Goal: Task Accomplishment & Management: Manage account settings

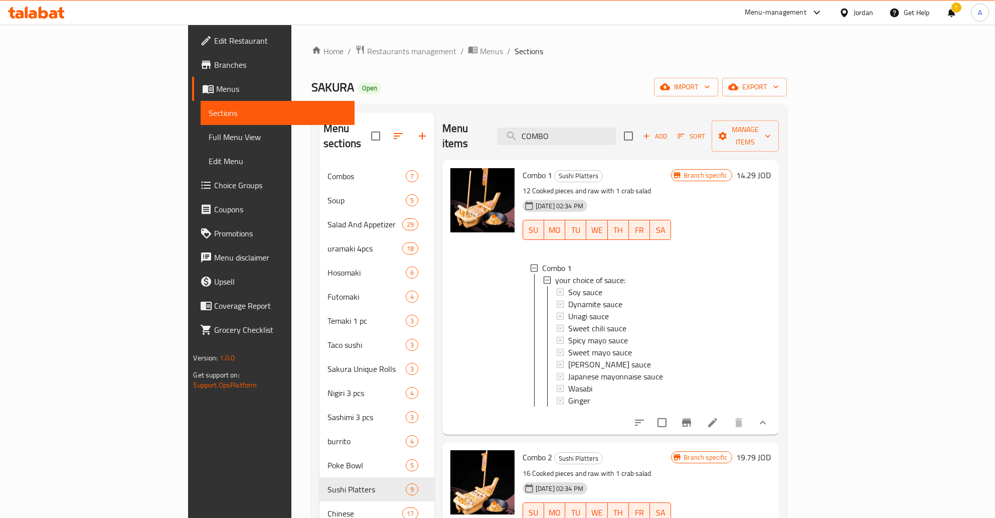
scroll to position [1, 0]
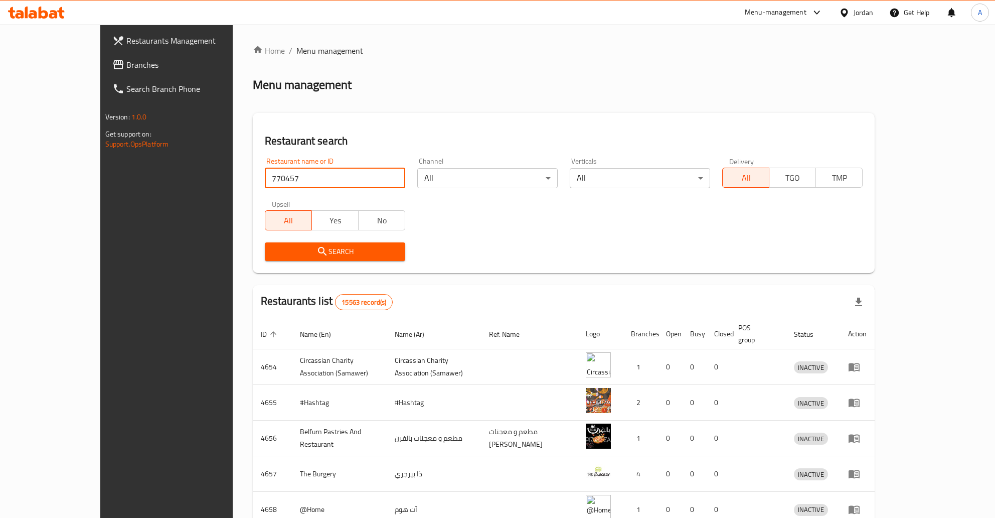
type input "770457"
click at [126, 61] on span "Branches" at bounding box center [192, 65] width 132 height 12
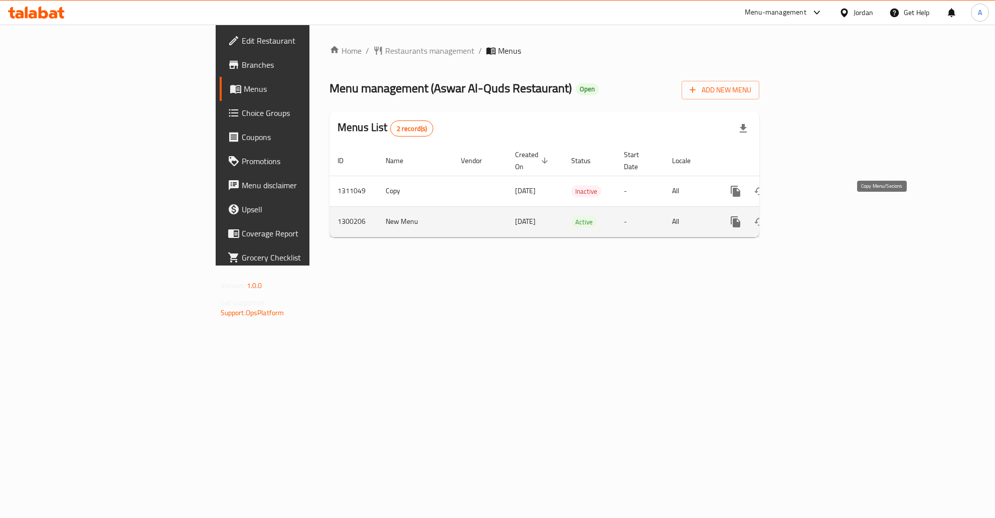
click at [740, 216] on icon "more" at bounding box center [736, 221] width 10 height 11
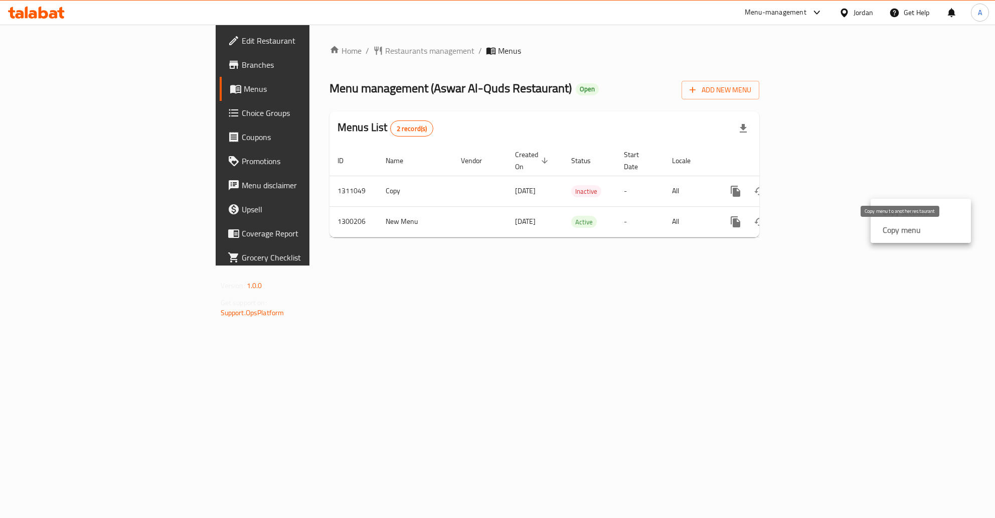
click at [907, 233] on strong "Copy menu" at bounding box center [902, 230] width 38 height 12
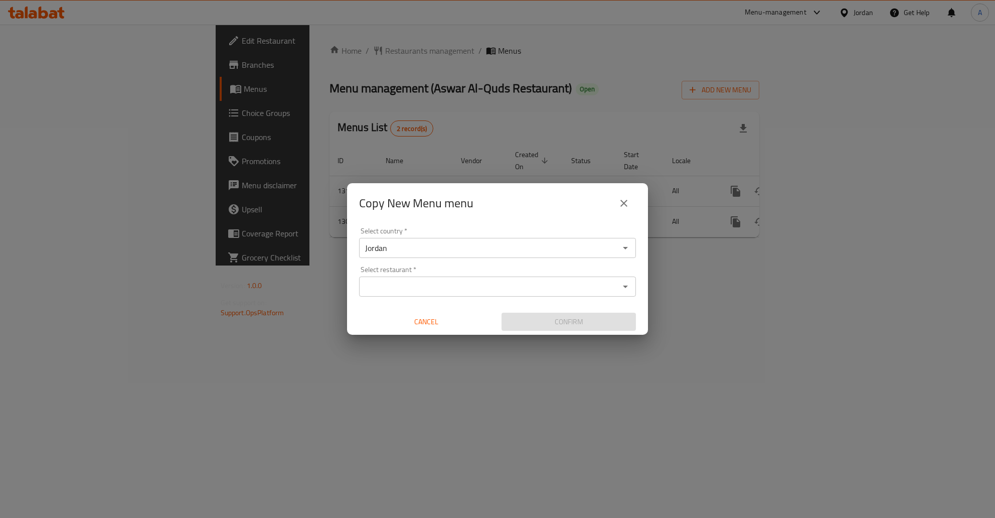
click at [412, 278] on div "Select restaurant *" at bounding box center [497, 286] width 277 height 20
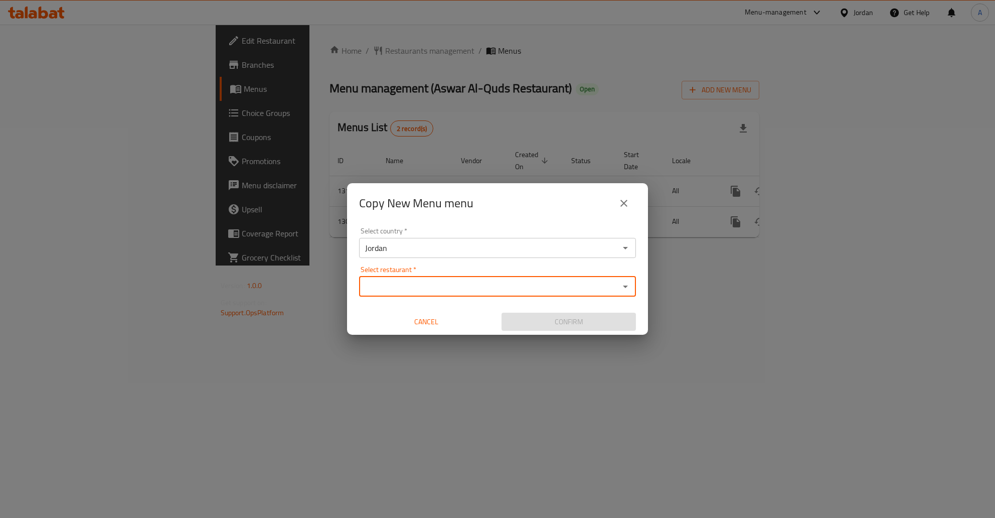
paste input "770457"
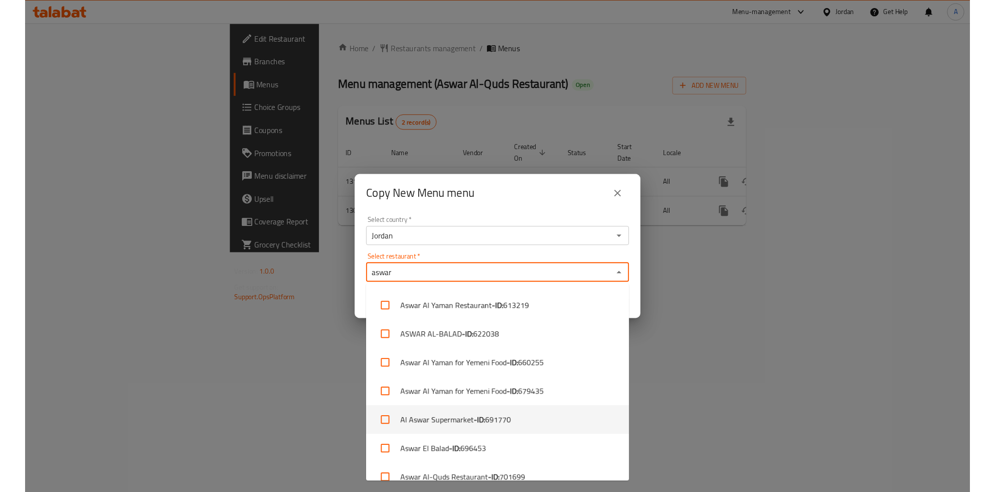
scroll to position [72, 0]
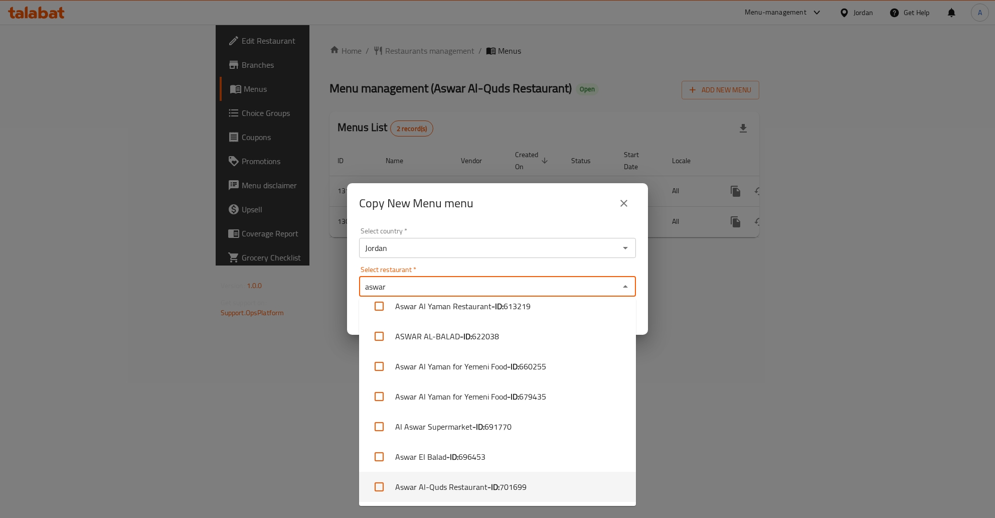
type input "aswar"
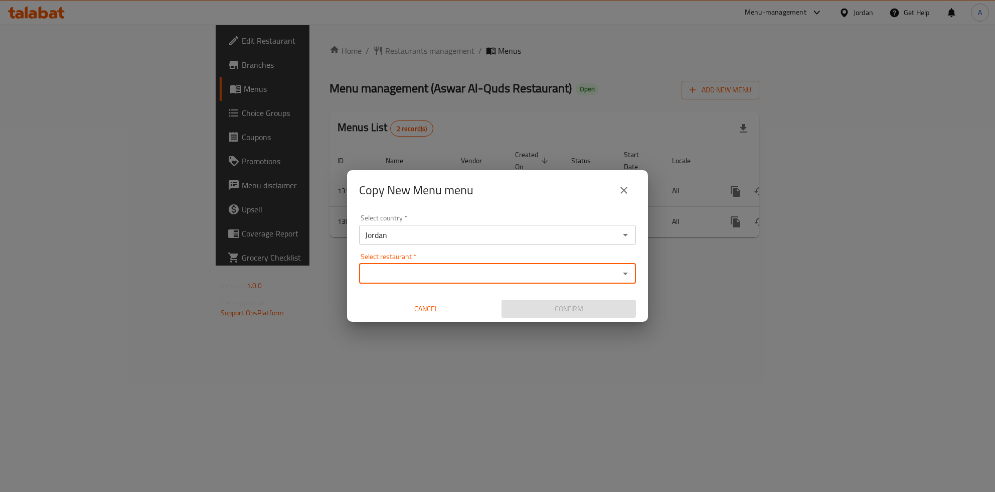
click at [415, 259] on div "Select restaurant   * Select restaurant *" at bounding box center [497, 268] width 277 height 31
click at [410, 266] on input "Select restaurant   *" at bounding box center [489, 273] width 254 height 14
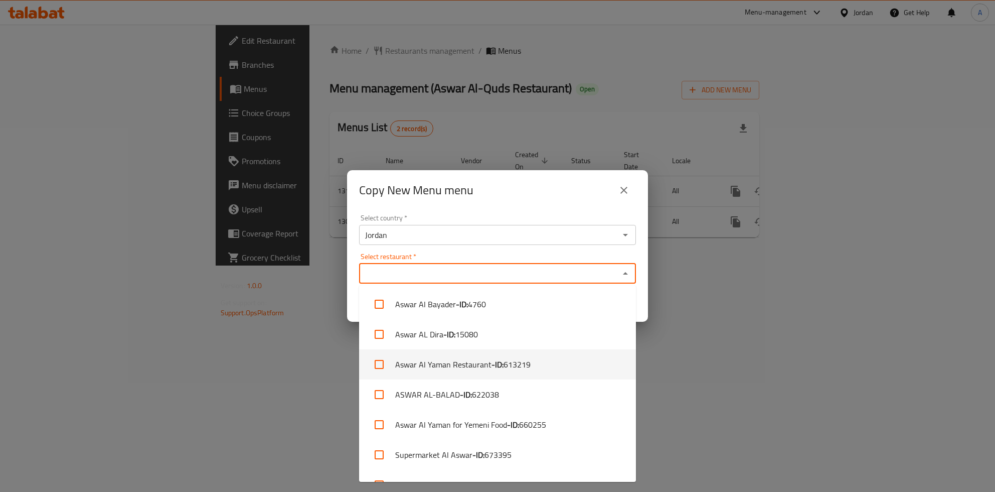
scroll to position [112, 0]
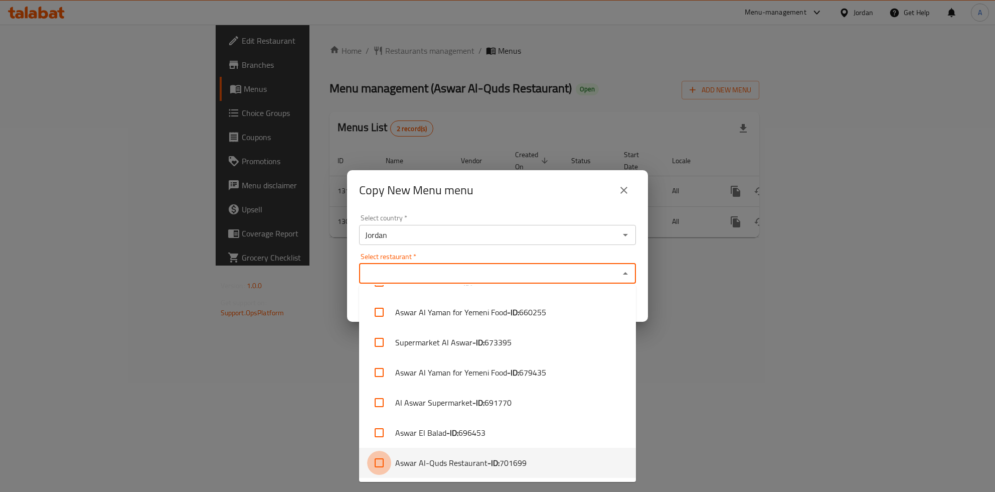
click at [384, 461] on input "checkbox" at bounding box center [379, 462] width 24 height 24
checkbox input "true"
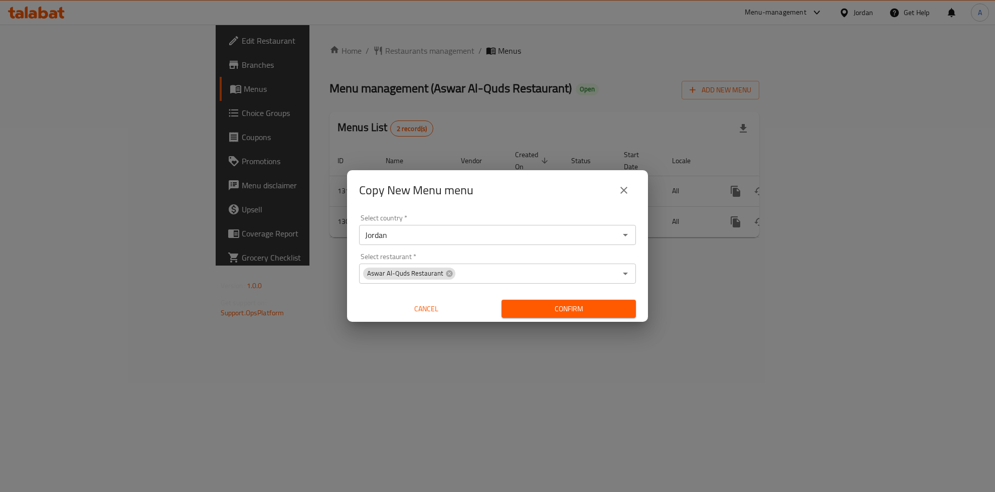
click at [644, 295] on div "Select country   * Jordan Select country * Select restaurant   * Aswar Al-Quds …" at bounding box center [497, 266] width 301 height 112
click at [550, 305] on span "Confirm" at bounding box center [569, 308] width 118 height 13
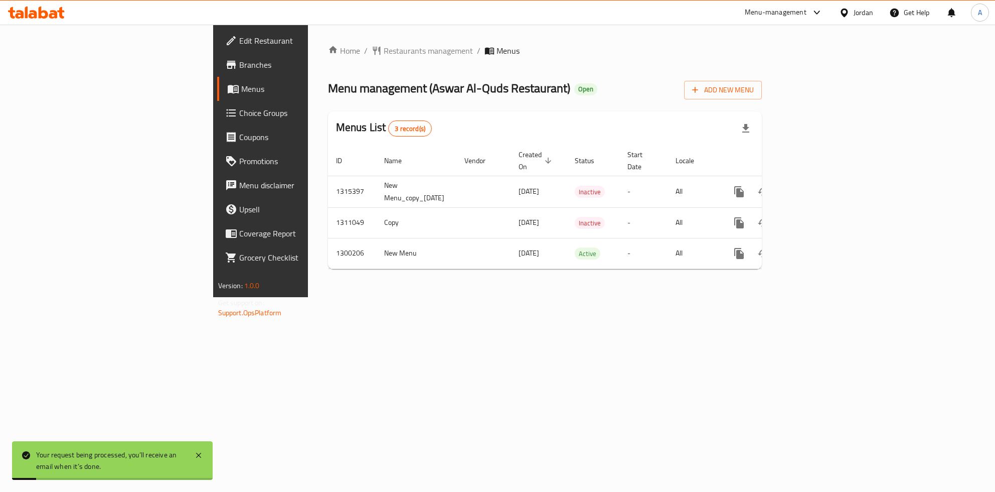
drag, startPoint x: 491, startPoint y: 363, endPoint x: 497, endPoint y: 359, distance: 7.7
click at [497, 297] on div "Home / Restaurants management / Menus Menu management ( Aswar Al-Quds Restauran…" at bounding box center [545, 161] width 474 height 272
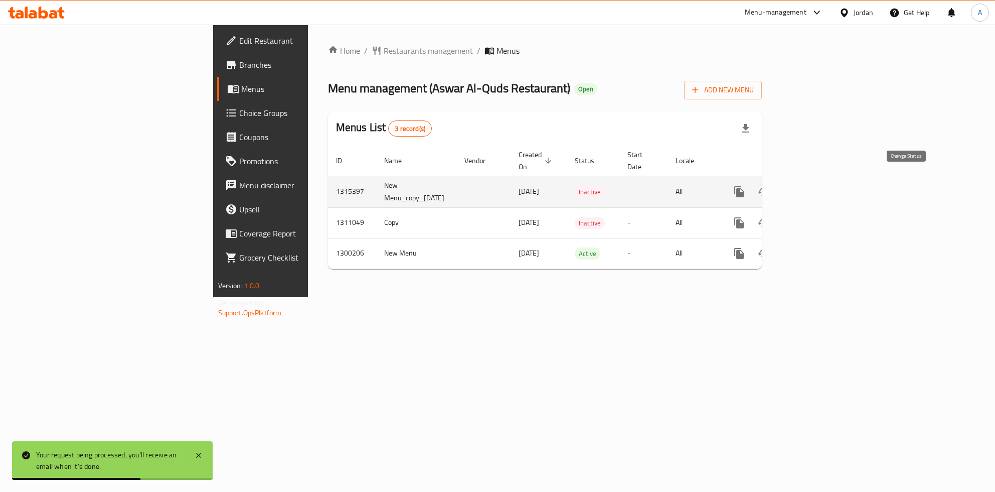
click at [769, 186] on icon "enhanced table" at bounding box center [763, 192] width 12 height 12
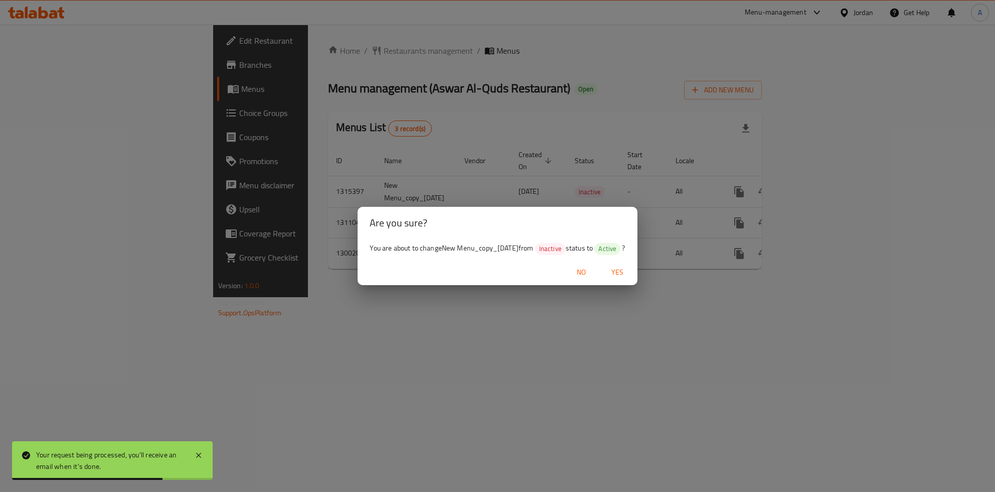
click at [629, 273] on span "Yes" at bounding box center [617, 272] width 24 height 13
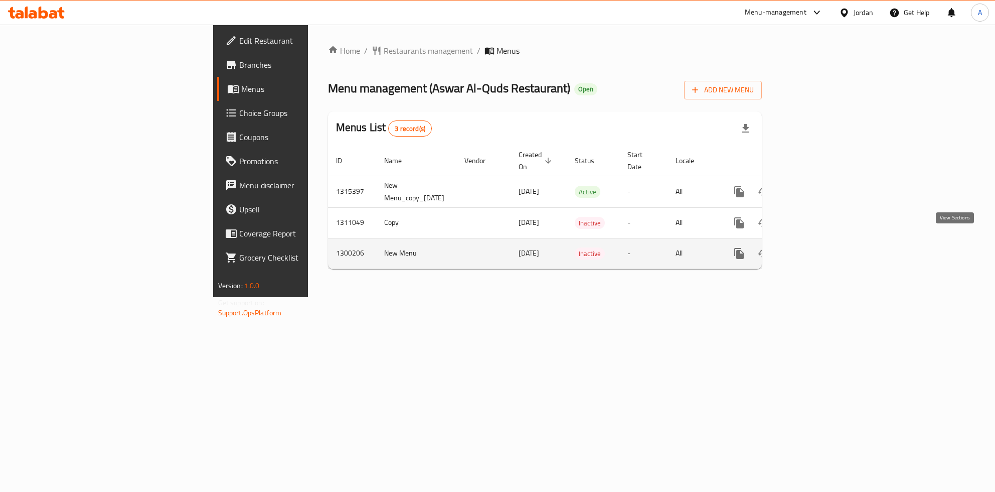
click at [818, 247] on icon "enhanced table" at bounding box center [811, 253] width 12 height 12
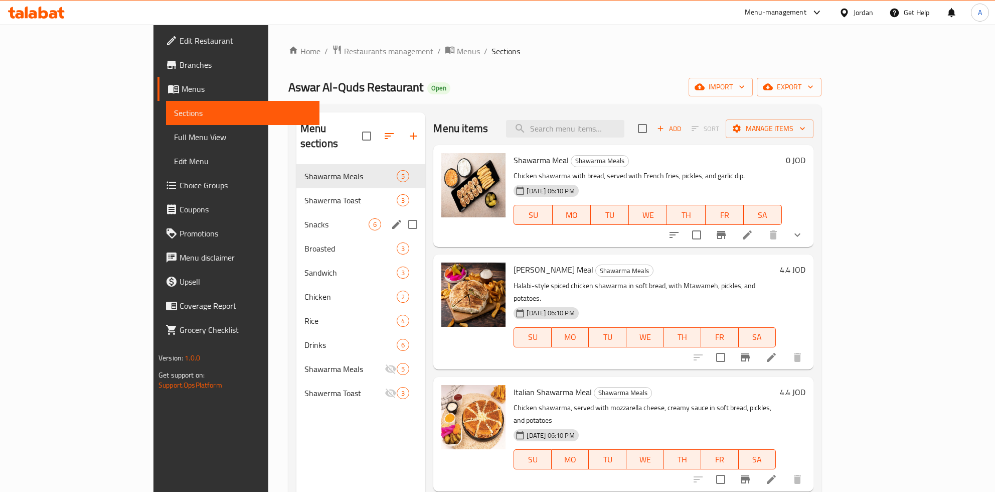
click at [324, 196] on div "Shawerma Toast 3" at bounding box center [360, 200] width 129 height 24
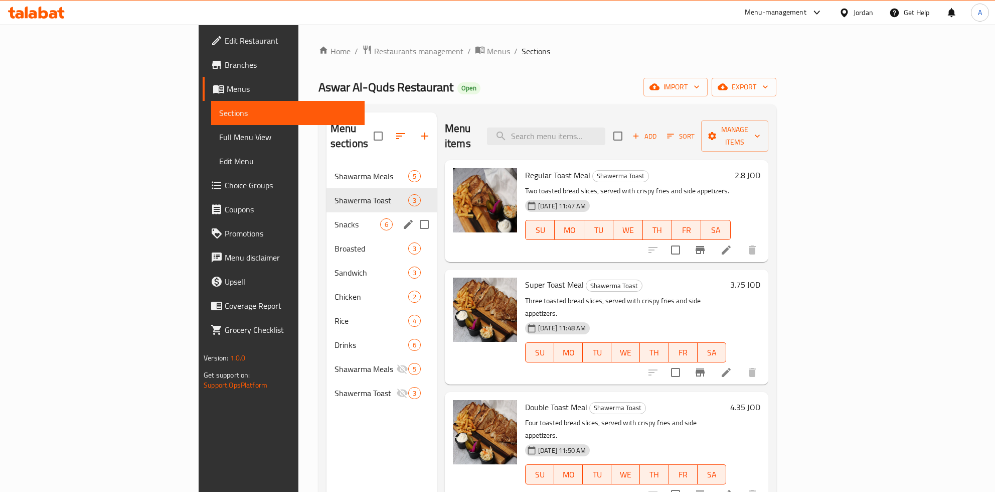
click at [335, 218] on span "Snacks" at bounding box center [358, 224] width 46 height 12
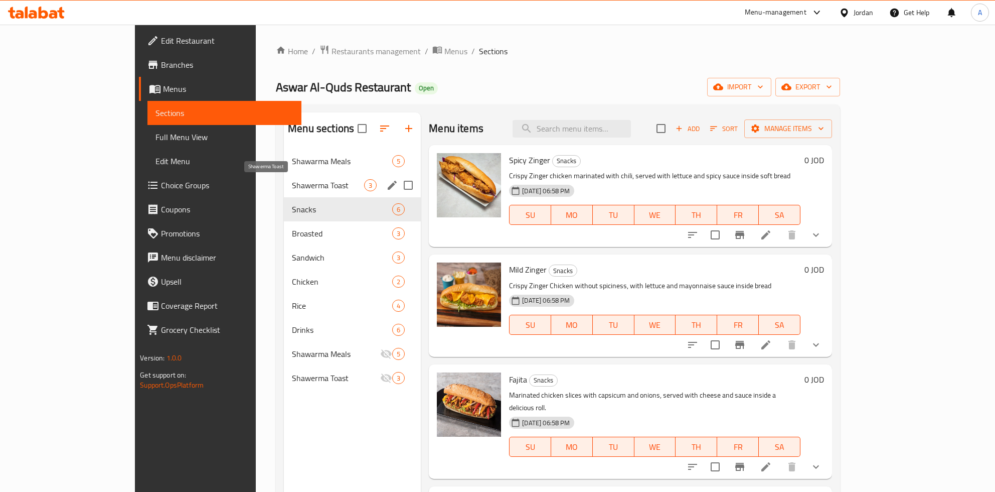
drag, startPoint x: 325, startPoint y: 164, endPoint x: 319, endPoint y: 182, distance: 18.4
click at [325, 165] on span "Shawarma Meals" at bounding box center [342, 161] width 100 height 12
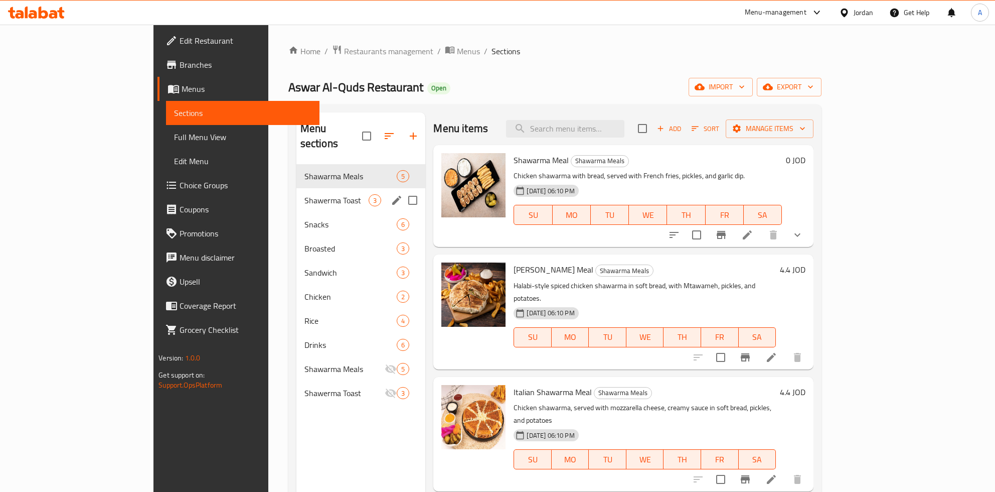
click at [308, 191] on div "Shawerma Toast 3" at bounding box center [360, 200] width 129 height 24
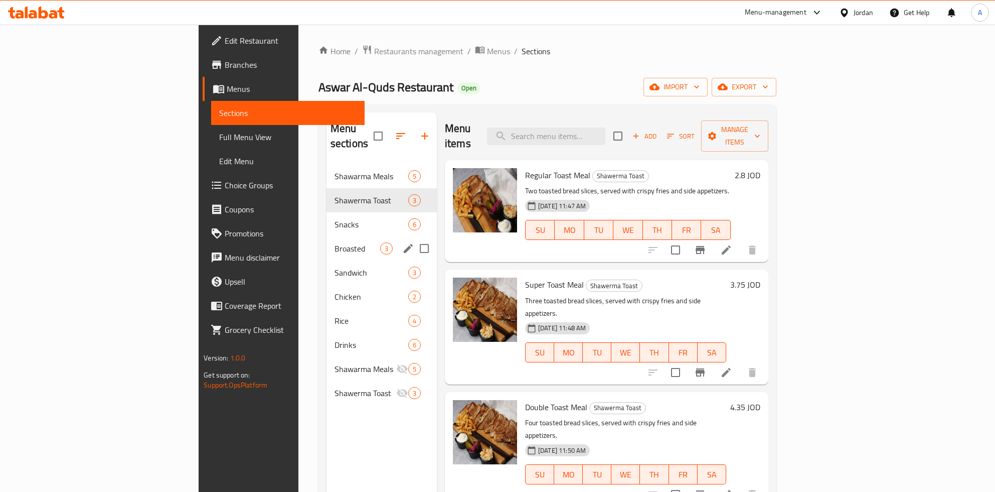
click at [327, 236] on div "Broasted 3" at bounding box center [382, 248] width 110 height 24
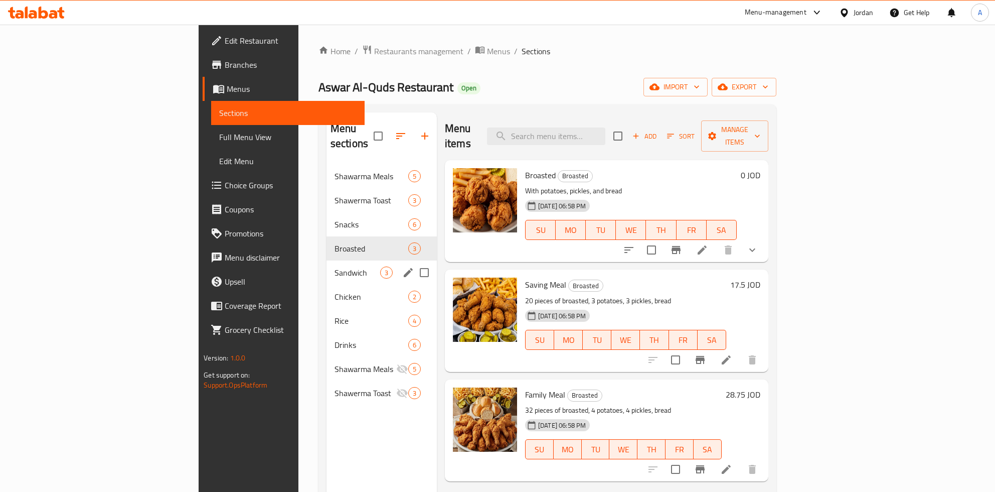
click at [335, 266] on span "Sandwich" at bounding box center [358, 272] width 46 height 12
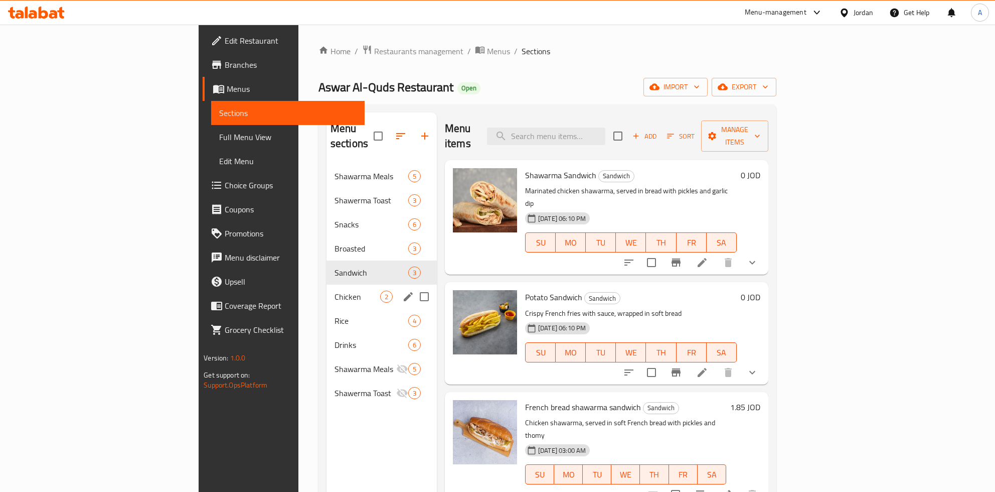
click at [327, 290] on div "Chicken 2" at bounding box center [382, 296] width 110 height 24
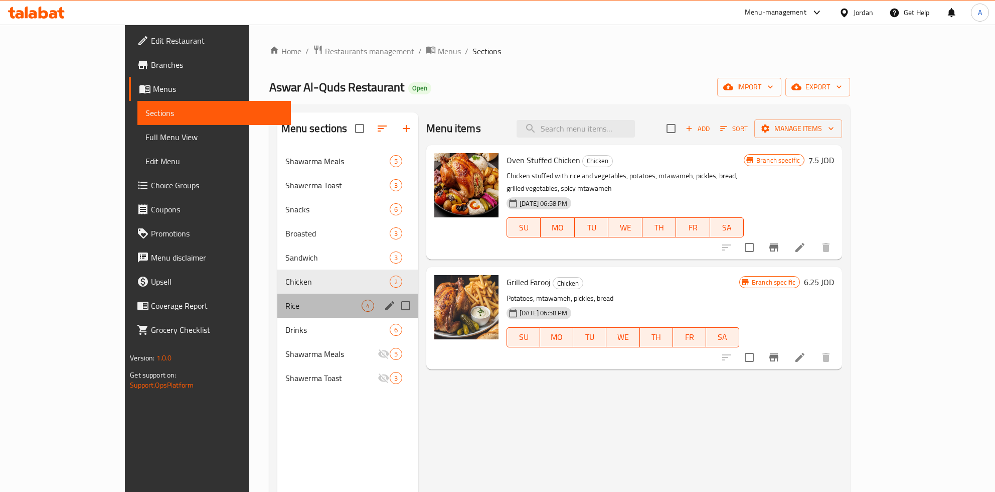
click at [297, 314] on div "Rice 4" at bounding box center [347, 305] width 141 height 24
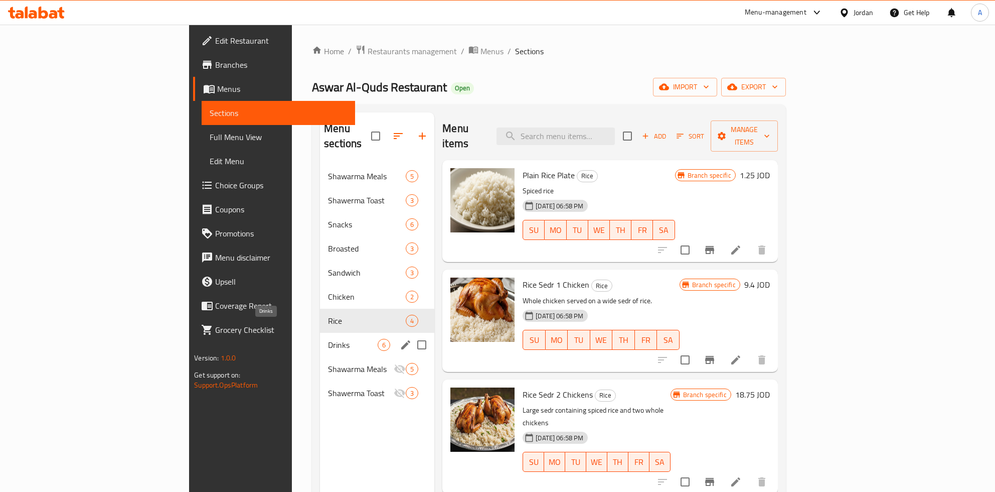
click at [328, 339] on span "Drinks" at bounding box center [353, 345] width 50 height 12
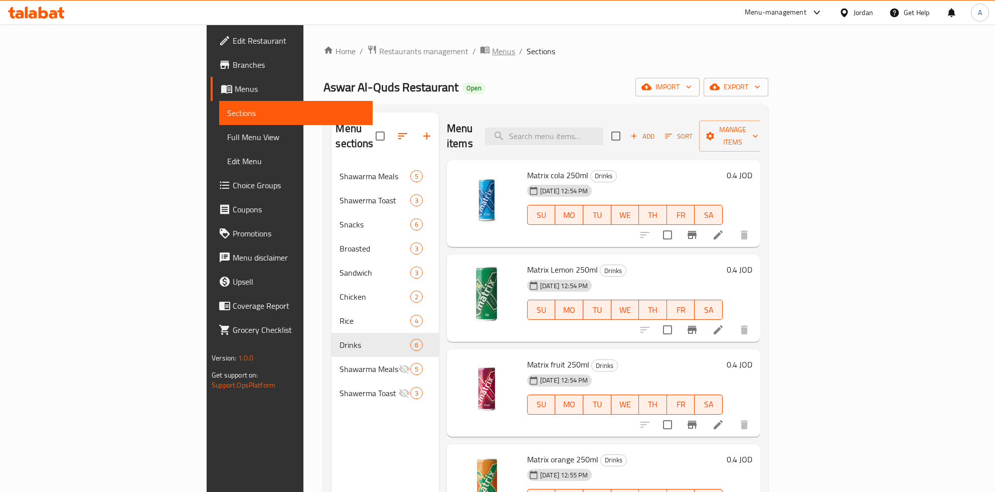
click at [492, 53] on span "Menus" at bounding box center [503, 51] width 23 height 12
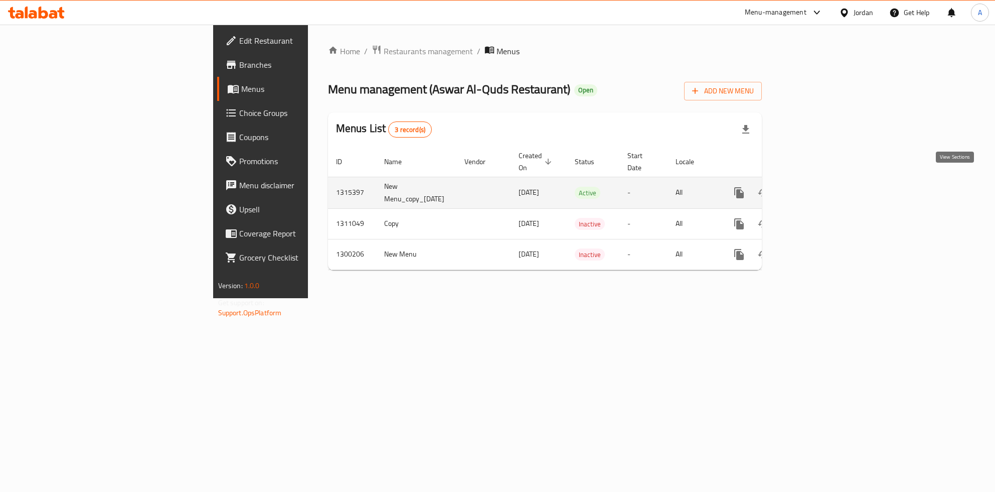
click at [818, 187] on icon "enhanced table" at bounding box center [811, 193] width 12 height 12
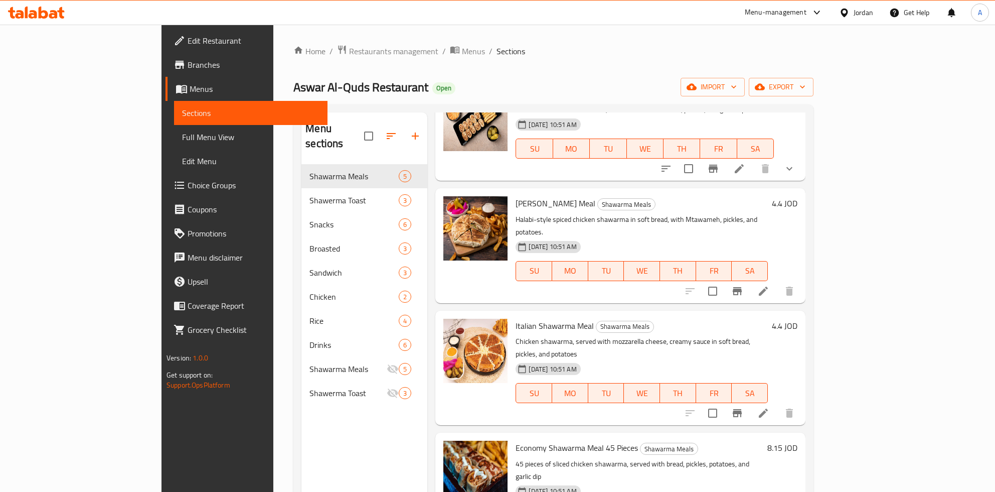
scroll to position [82, 0]
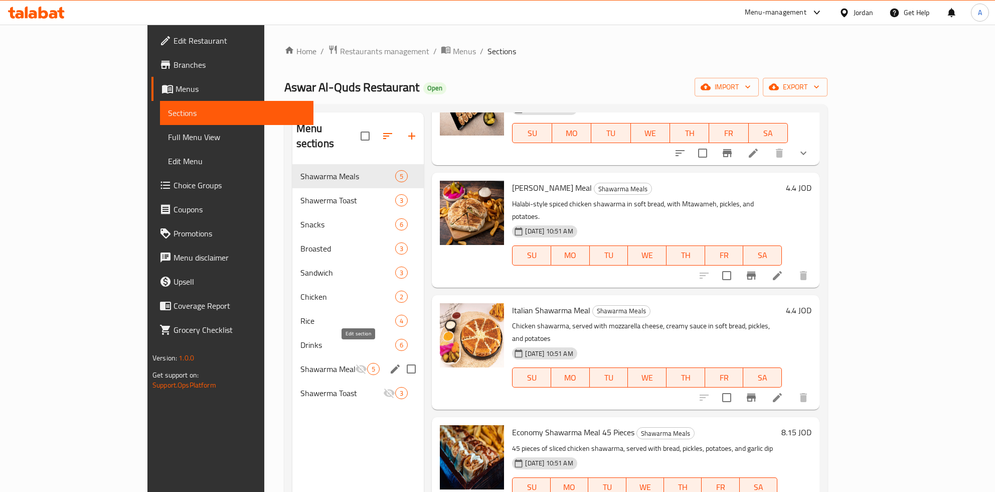
click at [389, 363] on icon "edit" at bounding box center [395, 369] width 12 height 12
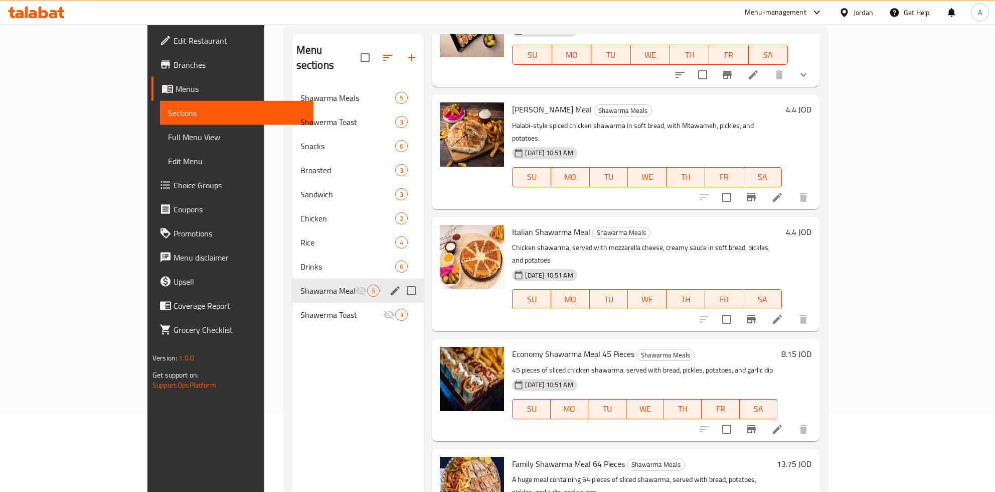
scroll to position [140, 0]
